Goal: Book appointment/travel/reservation

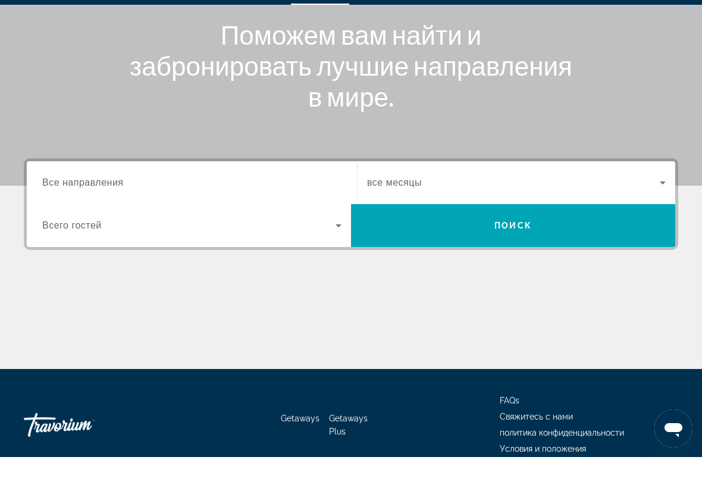
click at [249, 197] on div "Search widget" at bounding box center [191, 214] width 299 height 34
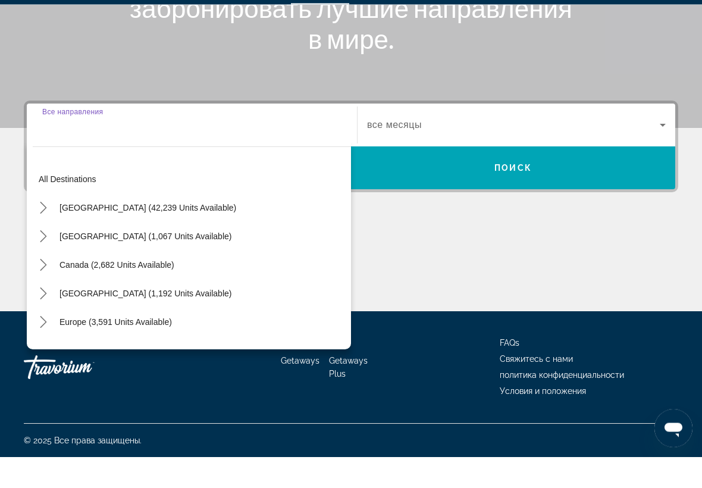
scroll to position [198, 0]
click at [143, 348] on span "Europe (3,591 units available)" at bounding box center [115, 353] width 112 height 10
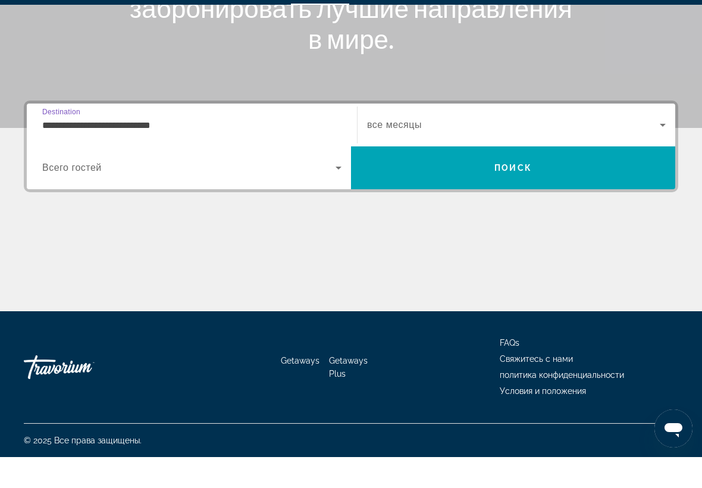
click at [324, 192] on span "Search widget" at bounding box center [188, 199] width 293 height 14
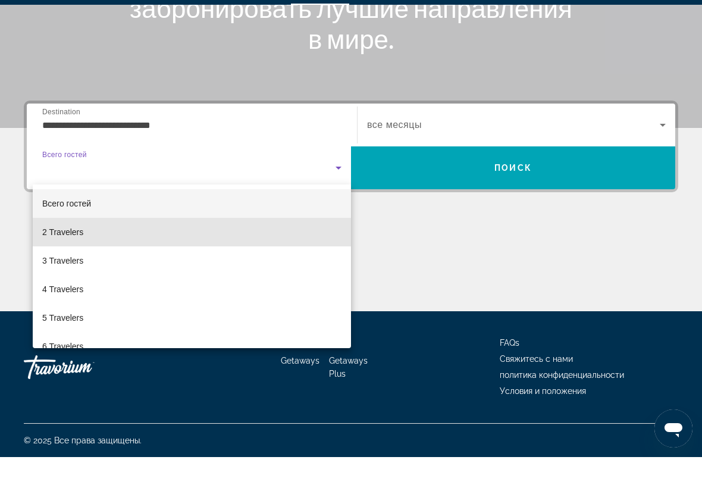
click at [90, 249] on mat-option "2 Travelers" at bounding box center [192, 263] width 318 height 29
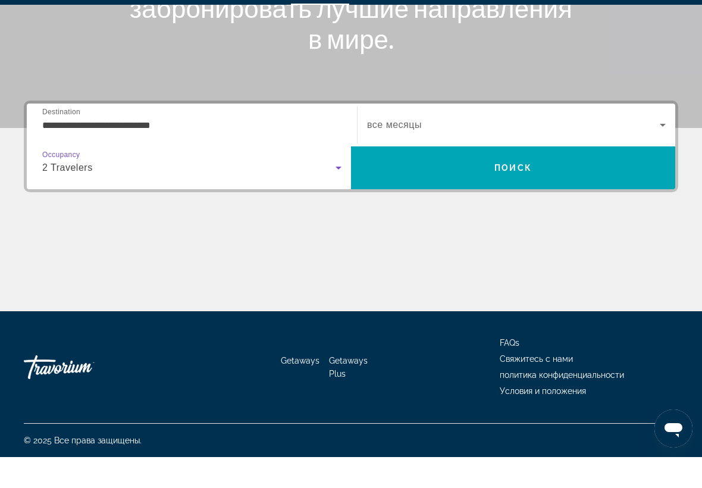
click at [206, 149] on input "**********" at bounding box center [191, 156] width 299 height 14
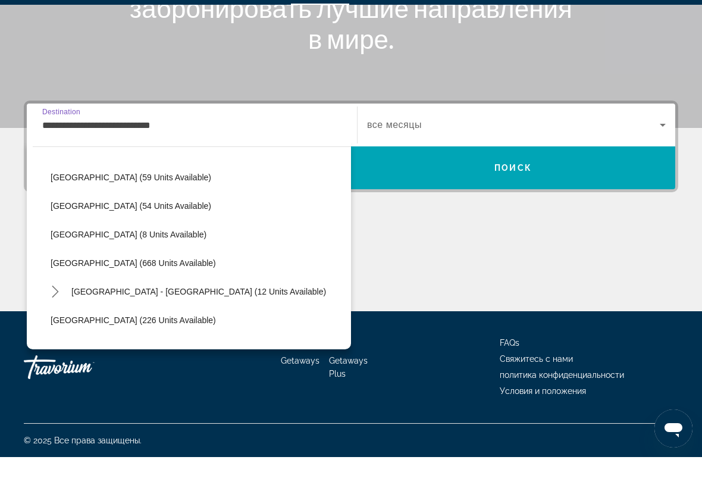
scroll to position [461, 0]
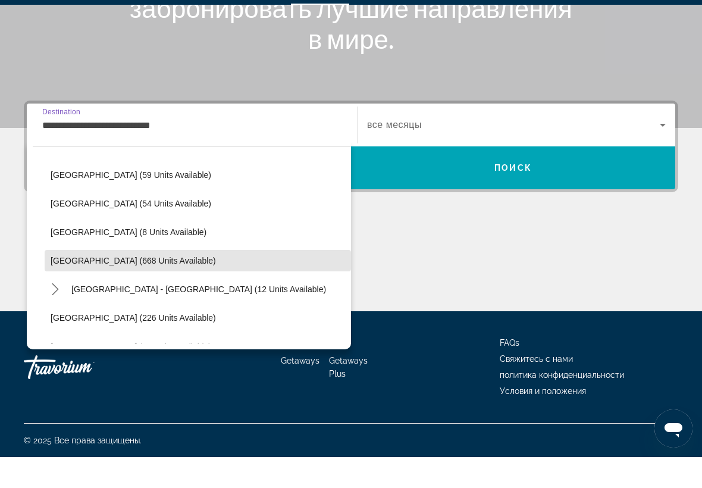
click at [120, 287] on span "[GEOGRAPHIC_DATA] (668 units available)" at bounding box center [133, 292] width 165 height 10
type input "**********"
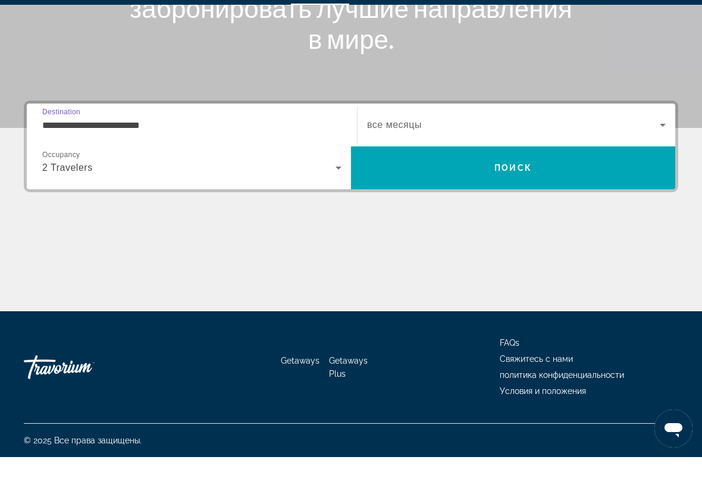
click at [504, 149] on span "Search widget" at bounding box center [513, 156] width 293 height 14
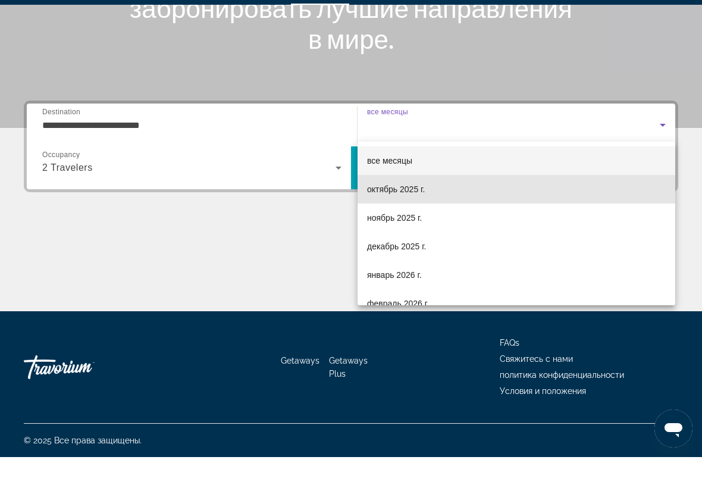
click at [405, 213] on span "октябрь 2025 г." at bounding box center [396, 220] width 58 height 14
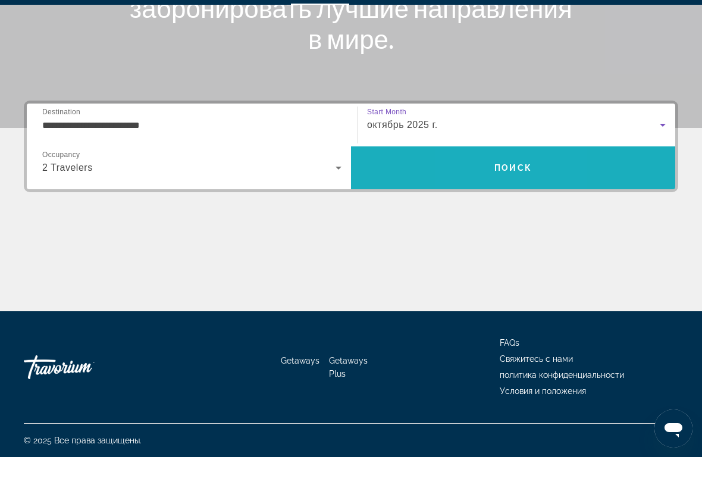
click at [480, 184] on span "Search" at bounding box center [513, 198] width 324 height 29
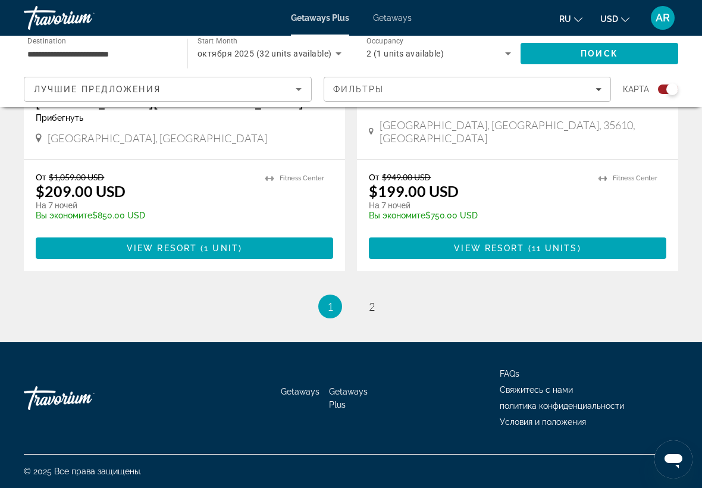
scroll to position [2726, 0]
click at [369, 300] on span "2" at bounding box center [372, 306] width 6 height 13
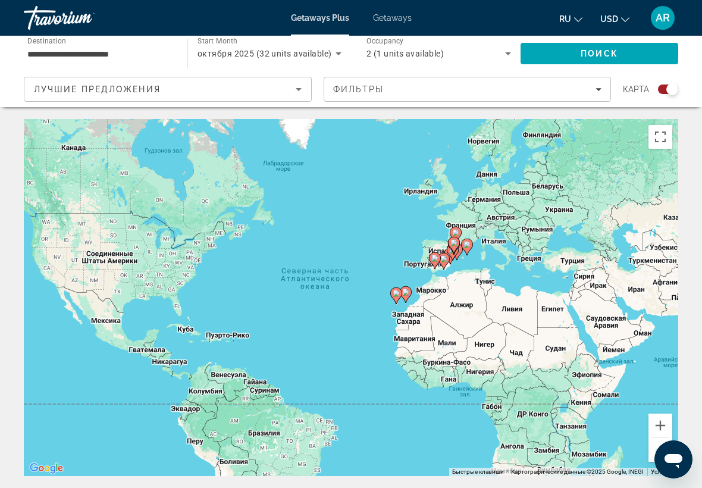
click at [148, 54] on input "**********" at bounding box center [99, 54] width 145 height 14
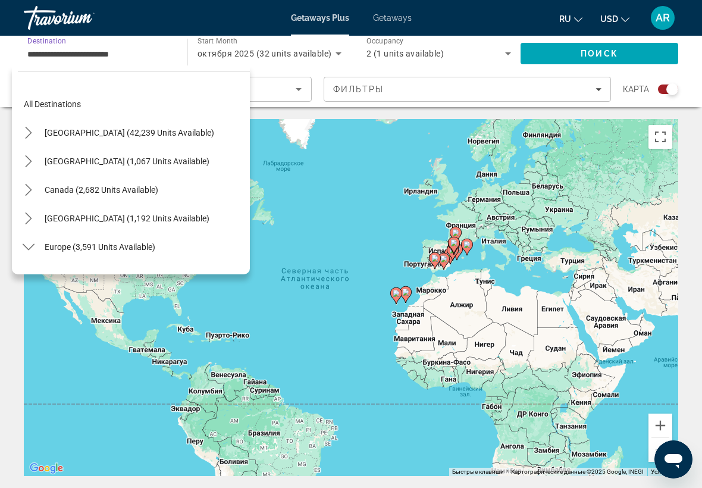
scroll to position [471, 0]
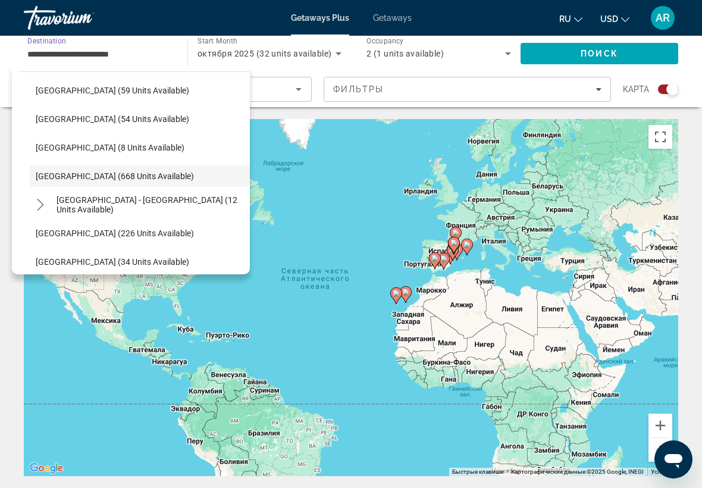
click at [118, 206] on span "[GEOGRAPHIC_DATA] - [GEOGRAPHIC_DATA] (12 units available)" at bounding box center [150, 204] width 187 height 19
type input "**********"
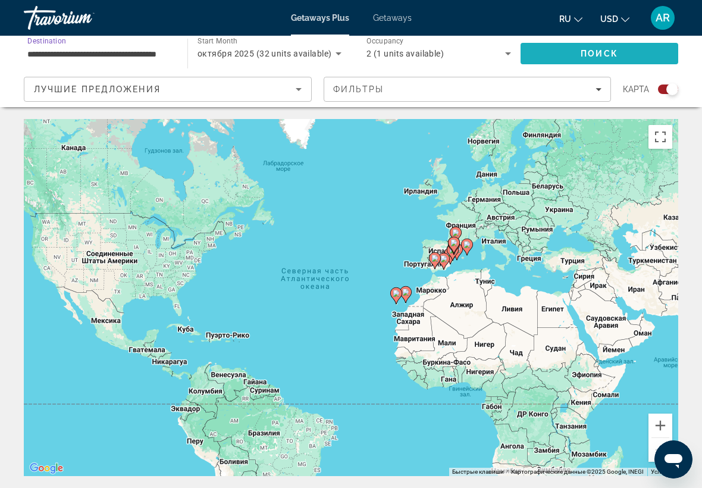
click at [595, 50] on span "Поиск" at bounding box center [599, 54] width 37 height 10
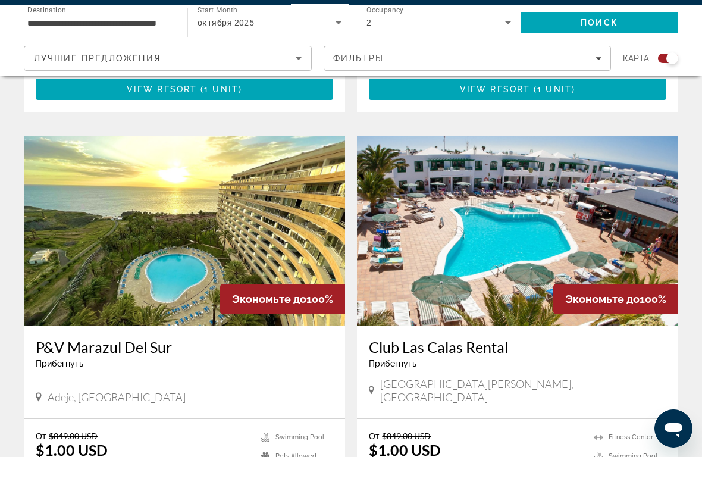
scroll to position [794, 0]
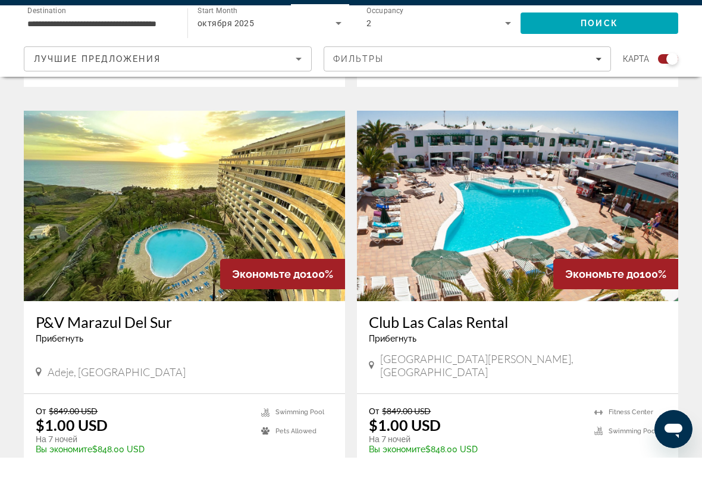
click at [681, 368] on app-exchanges-search-item "Экономьте до 100% Club Las Calas Rental Прибегнуть - Это курорт только для взро…" at bounding box center [517, 338] width 333 height 394
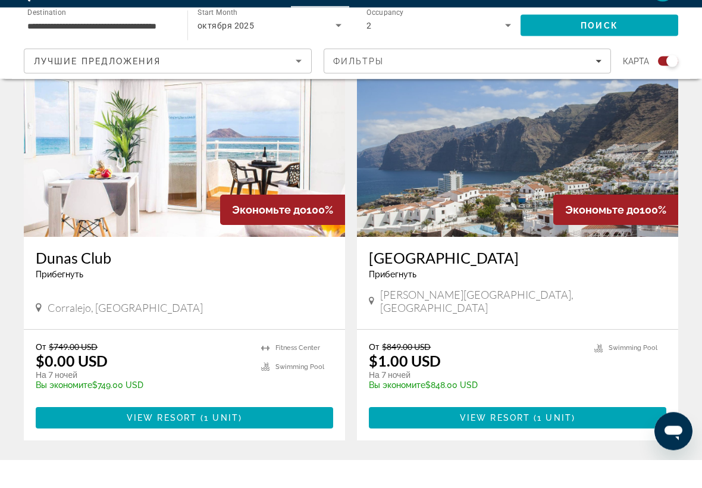
scroll to position [444, 0]
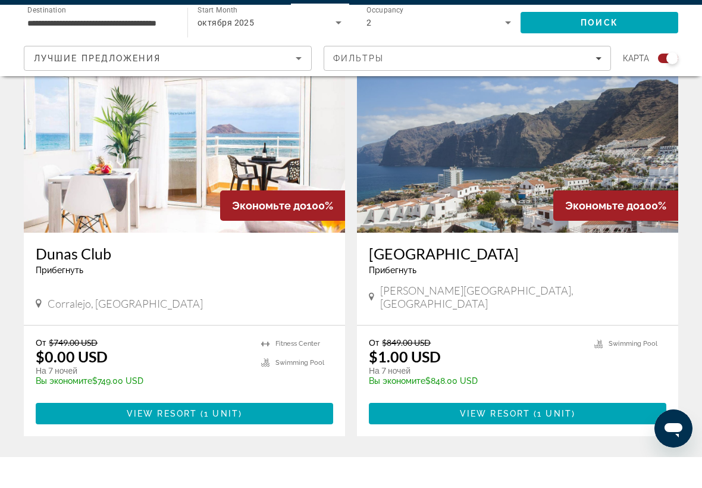
click at [604, 430] on span "Main content" at bounding box center [517, 444] width 297 height 29
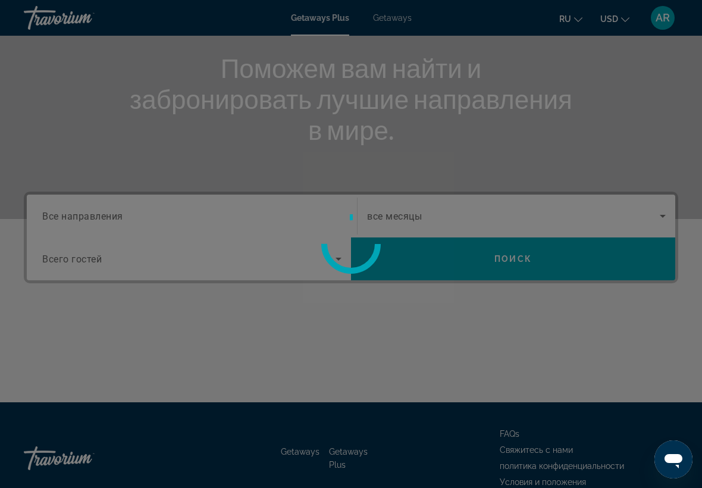
scroll to position [133, 0]
